Goal: Navigation & Orientation: Find specific page/section

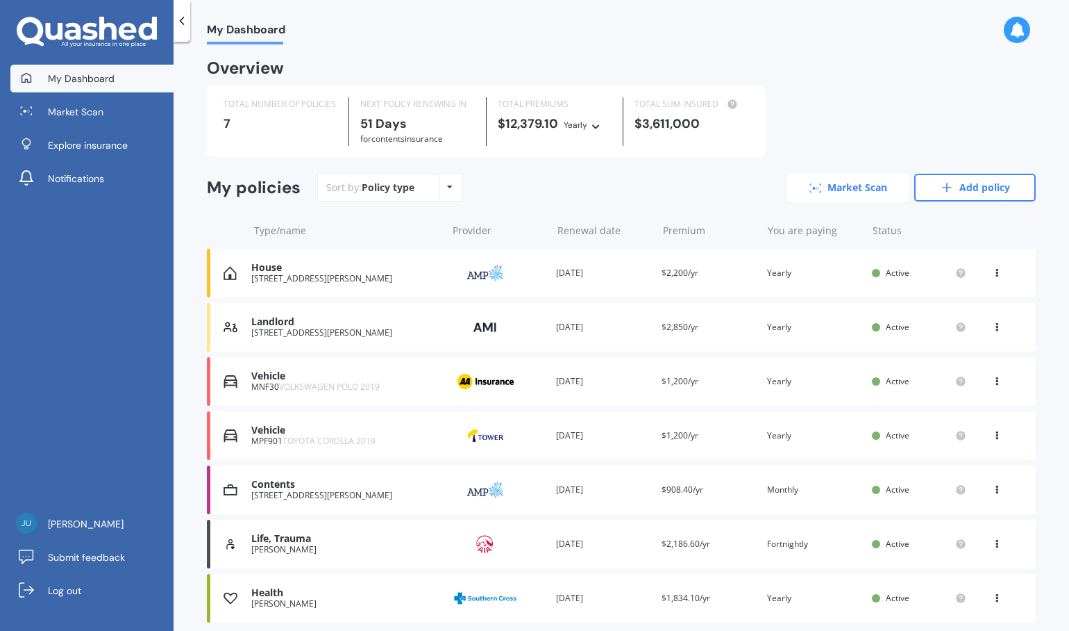
click at [832, 193] on link "Market Scan" at bounding box center [848, 188] width 122 height 28
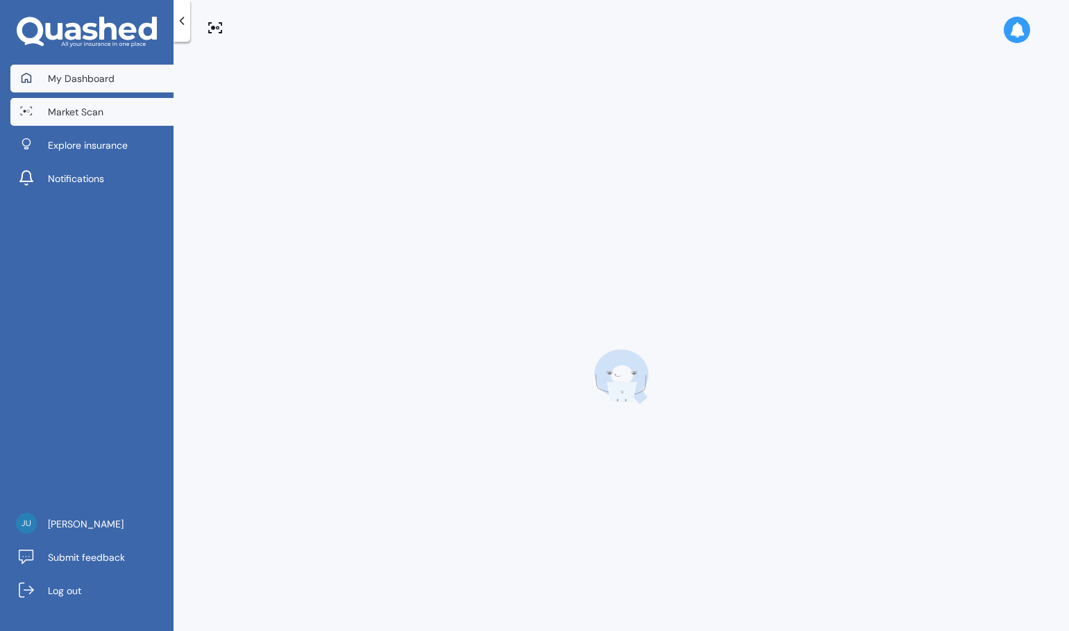
click at [100, 79] on span "My Dashboard" at bounding box center [81, 79] width 67 height 14
